Goal: Navigation & Orientation: Find specific page/section

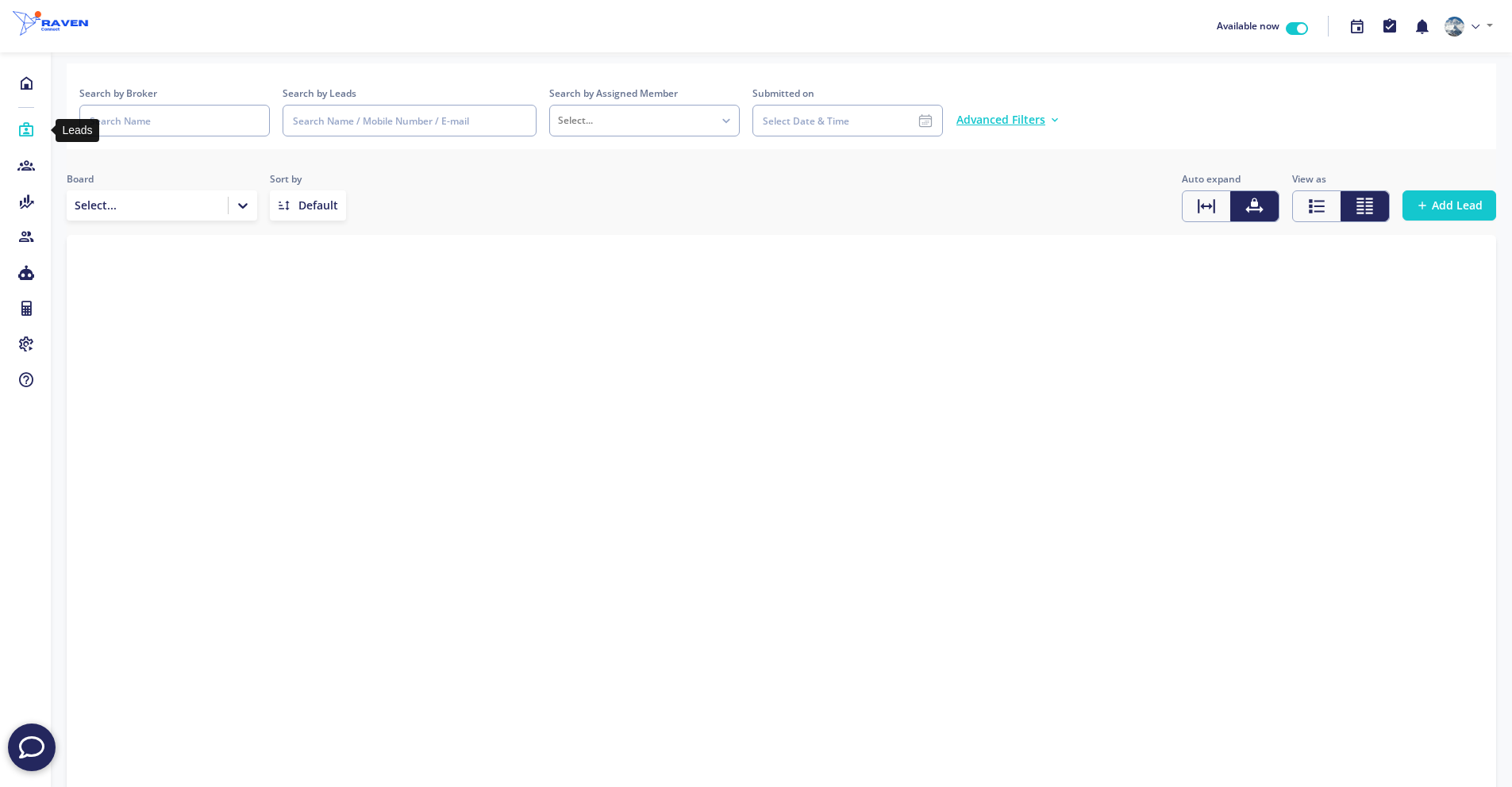
click at [30, 135] on icon at bounding box center [26, 130] width 17 height 16
click at [29, 130] on icon at bounding box center [26, 130] width 17 height 16
click at [28, 89] on icon at bounding box center [26, 82] width 17 height 16
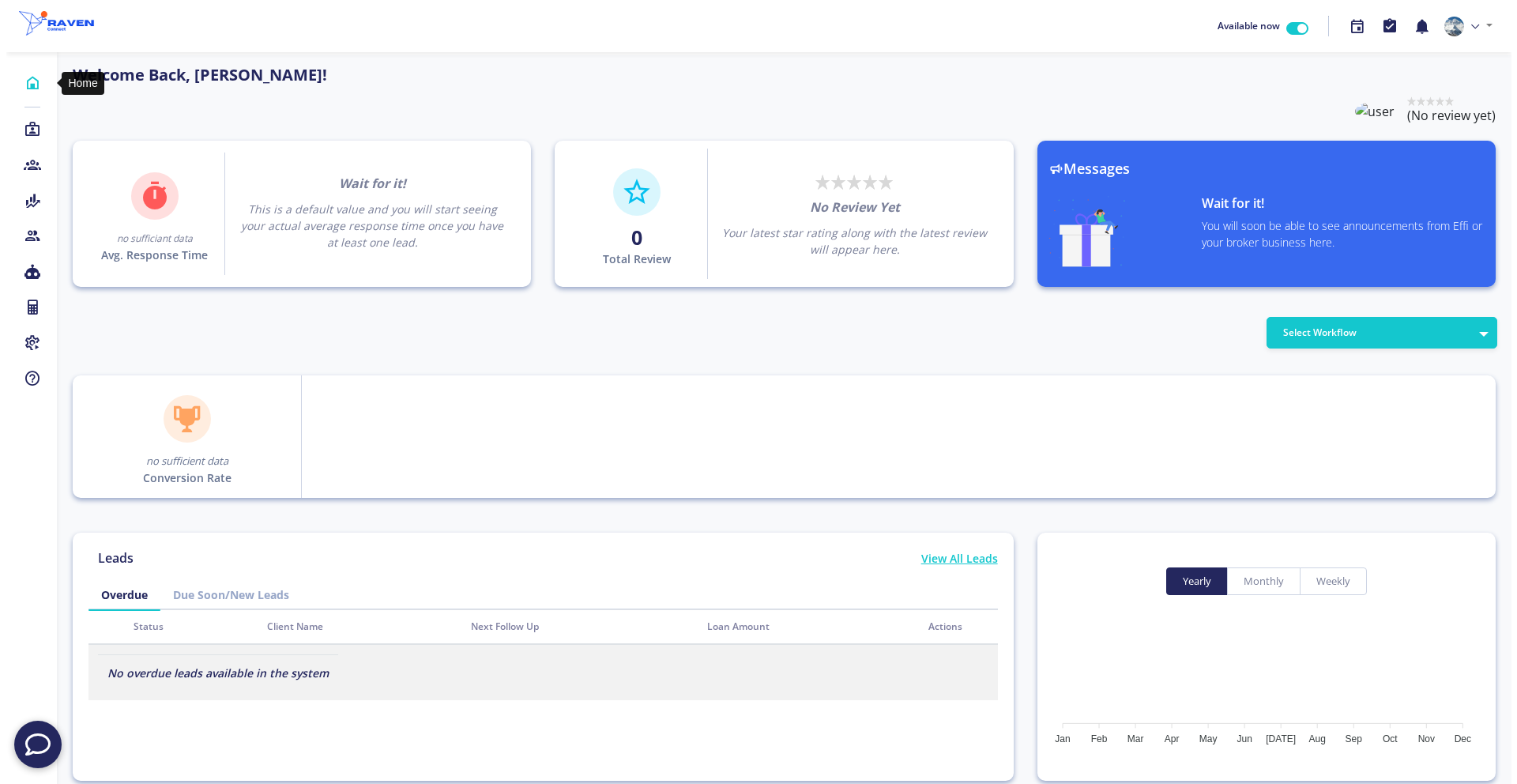
scroll to position [143, 253]
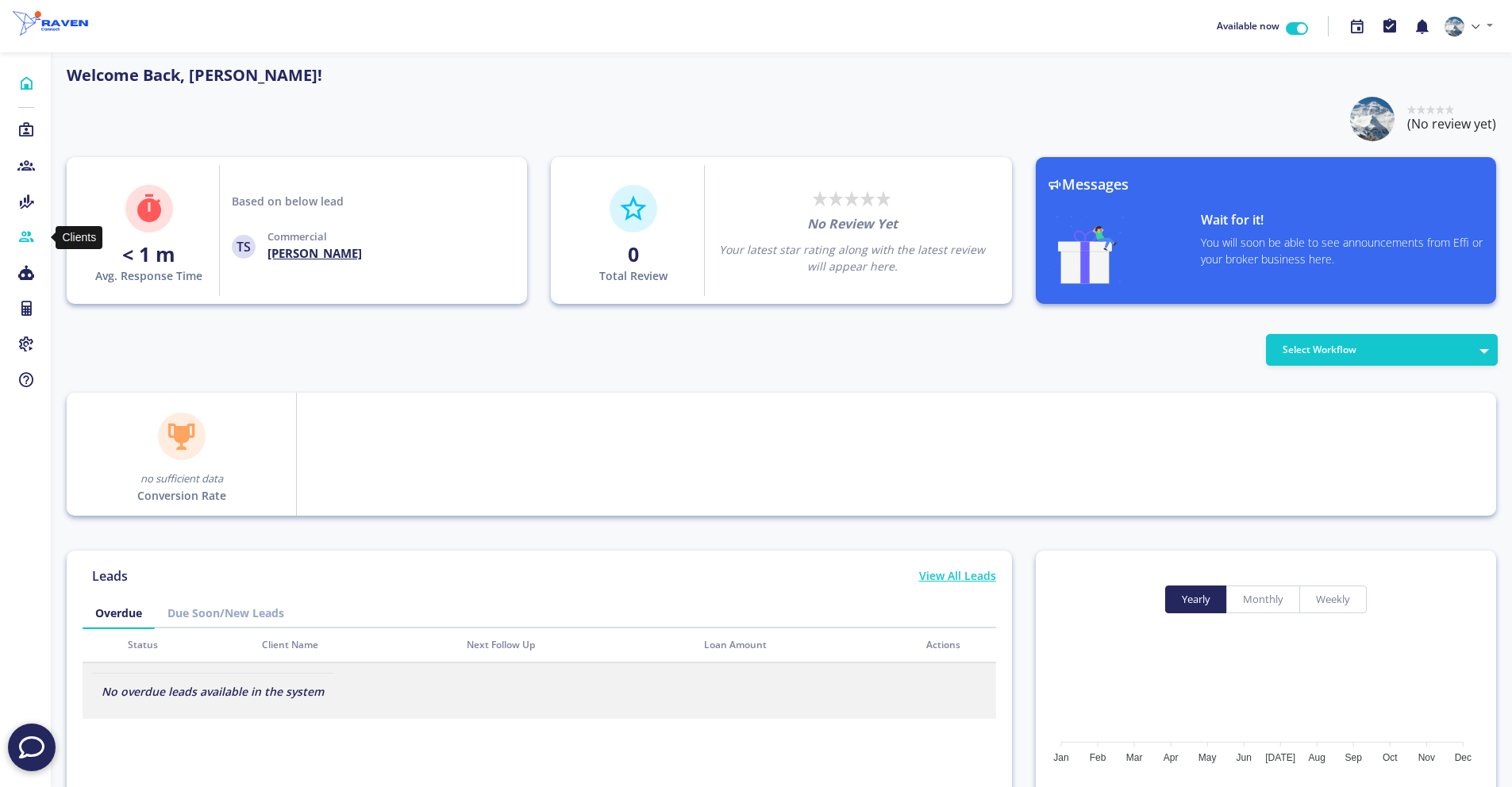
click at [30, 236] on icon at bounding box center [26, 237] width 17 height 16
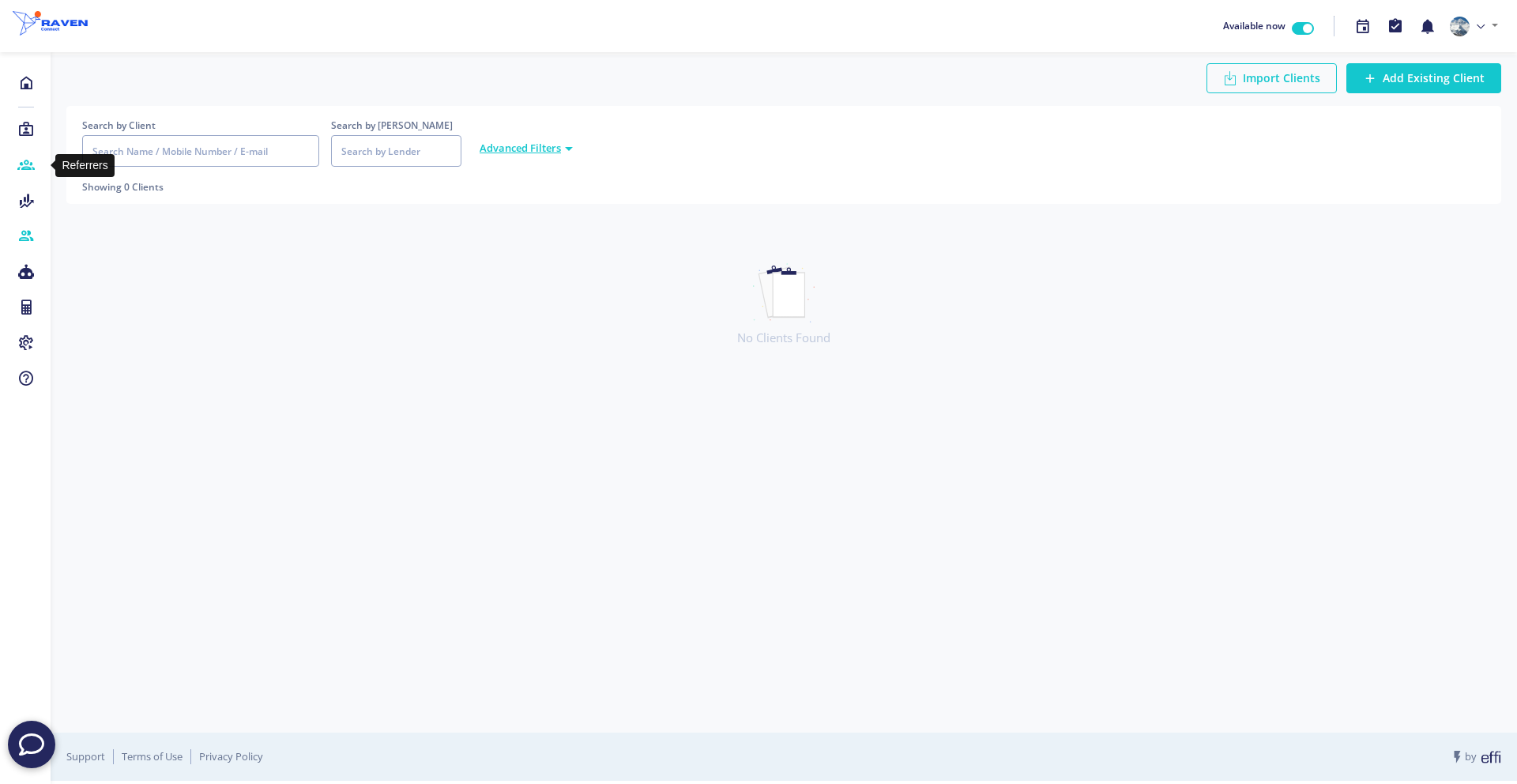
click at [27, 166] on icon at bounding box center [26, 164] width 17 height 16
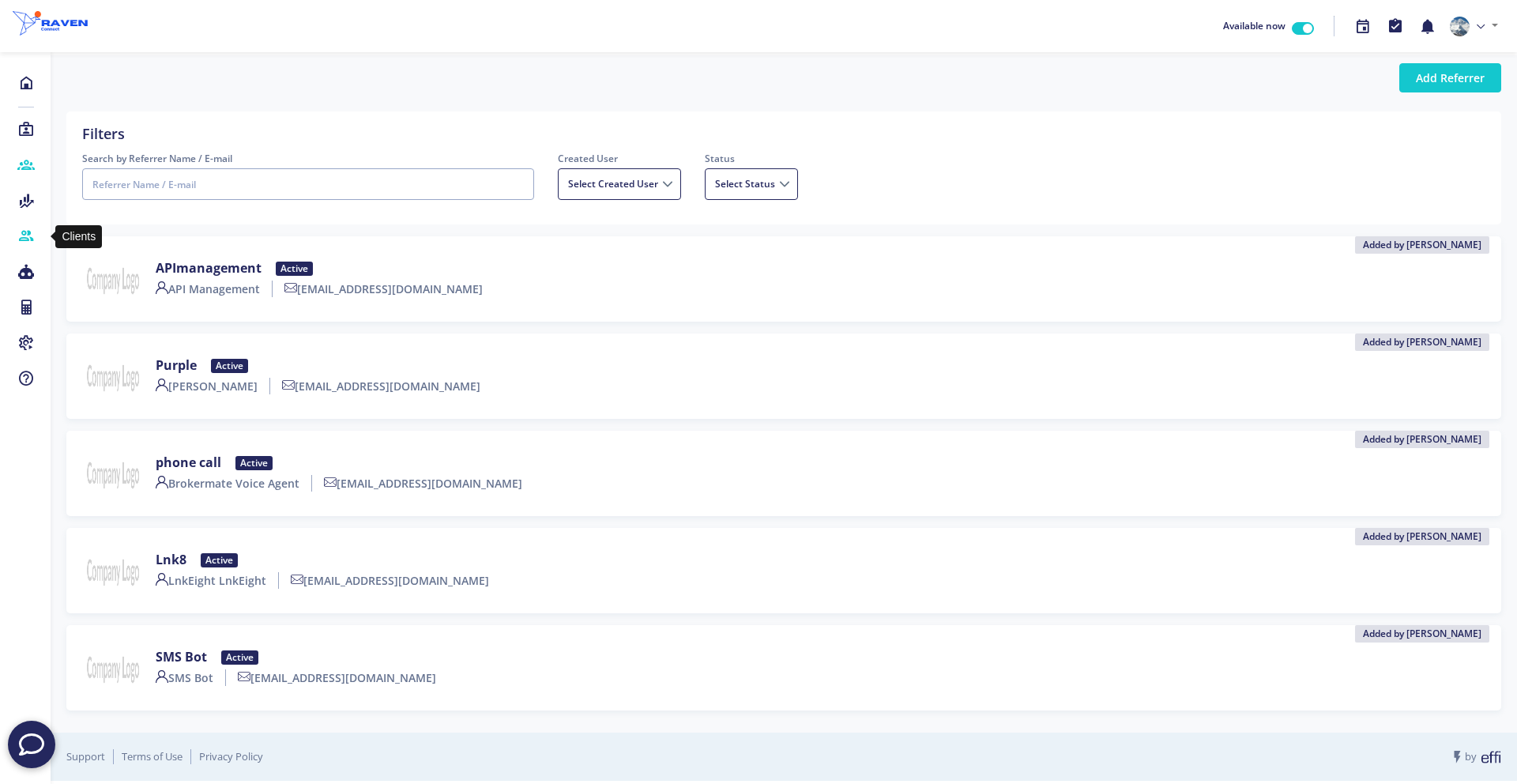
click at [20, 232] on icon at bounding box center [26, 236] width 17 height 16
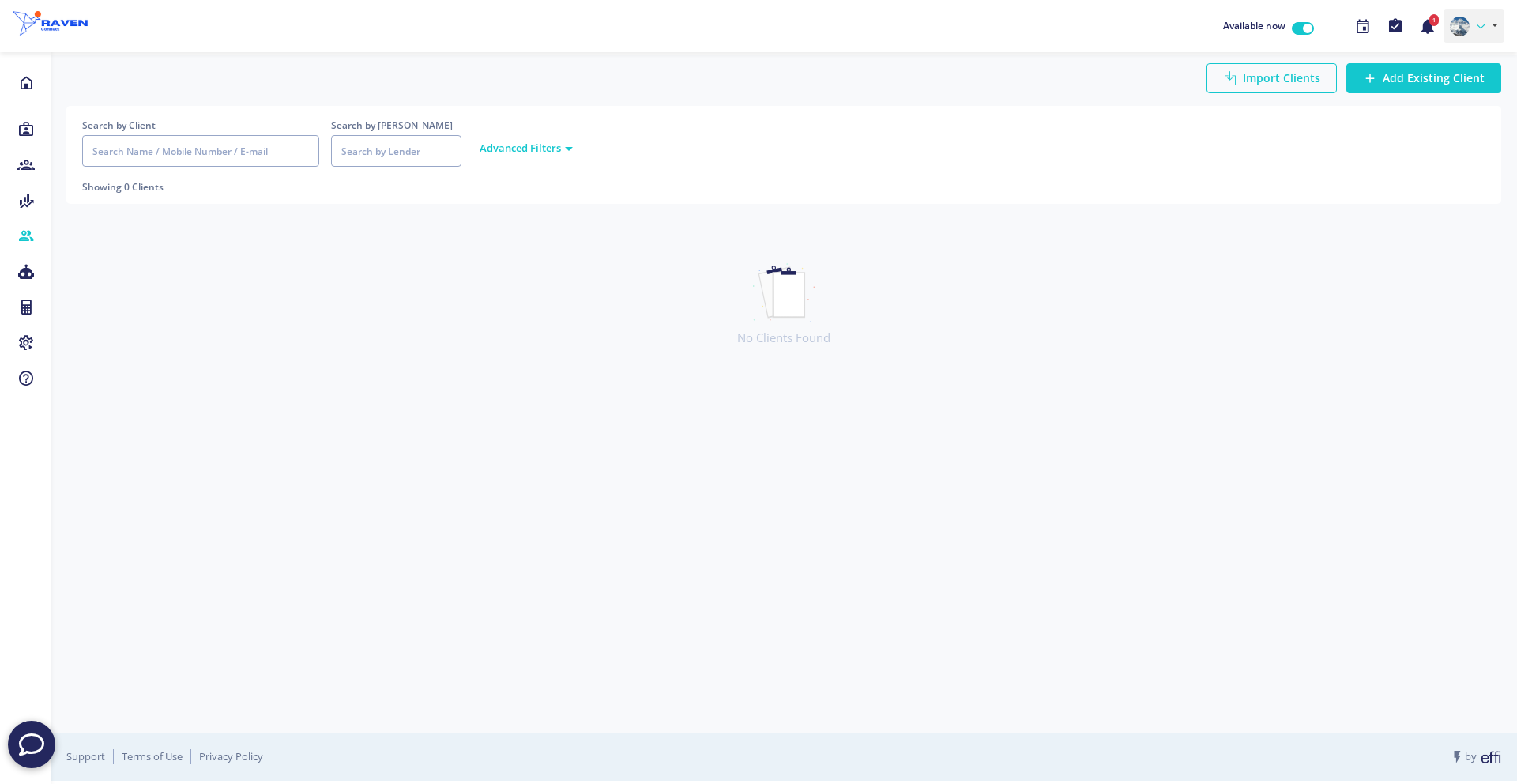
click at [1493, 26] on link at bounding box center [1474, 26] width 60 height 33
click at [1410, 118] on link "Sign Out" at bounding box center [1441, 109] width 125 height 23
checkbox input "false"
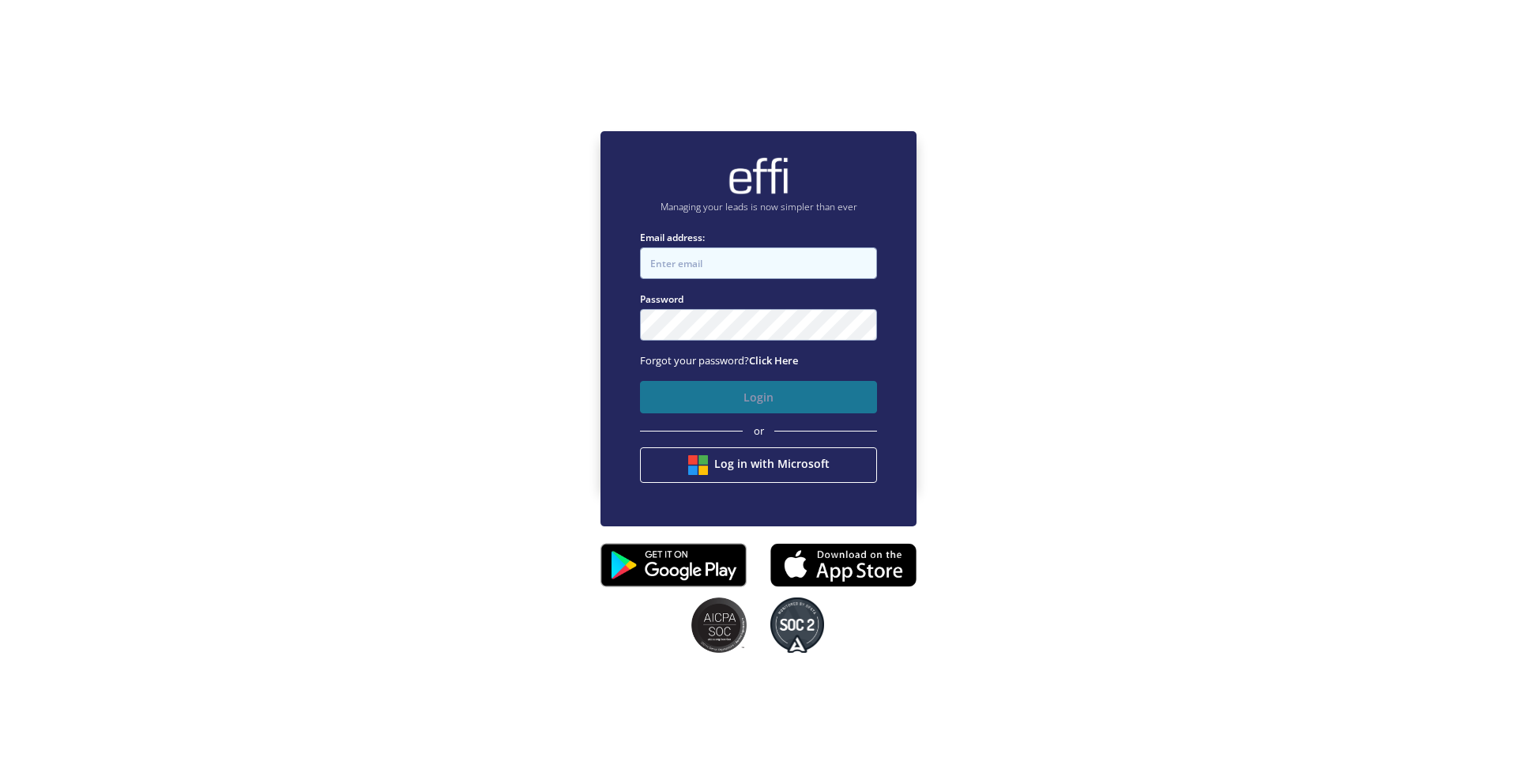
type input "[EMAIL_ADDRESS][DOMAIN_NAME]"
click at [741, 393] on button "Login" at bounding box center [758, 397] width 237 height 32
